Goal: Navigation & Orientation: Go to known website

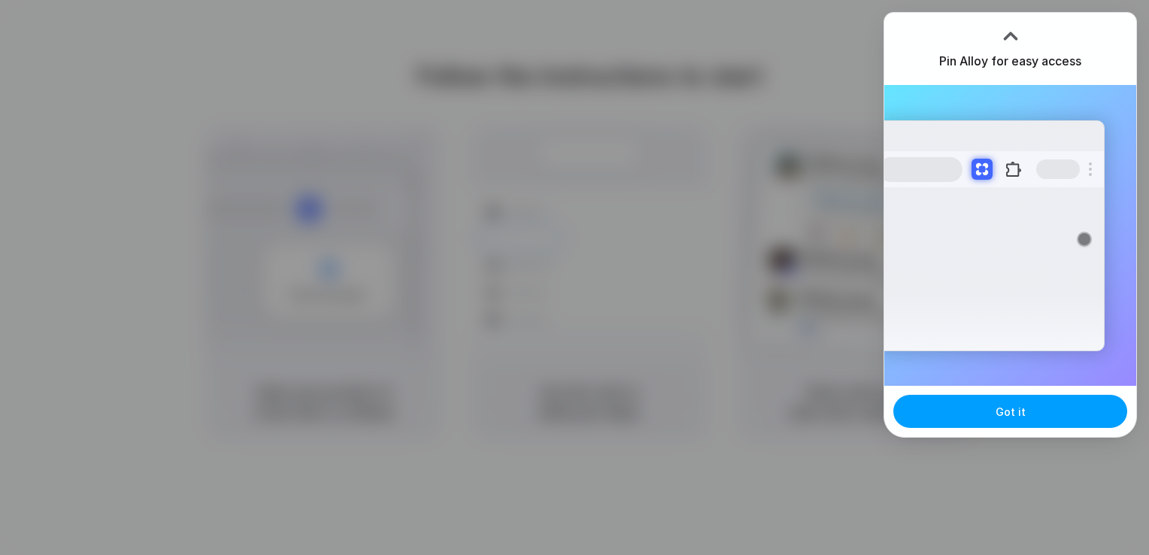
click at [1029, 401] on button "Got it" at bounding box center [1010, 411] width 234 height 33
